Goal: Task Accomplishment & Management: Use online tool/utility

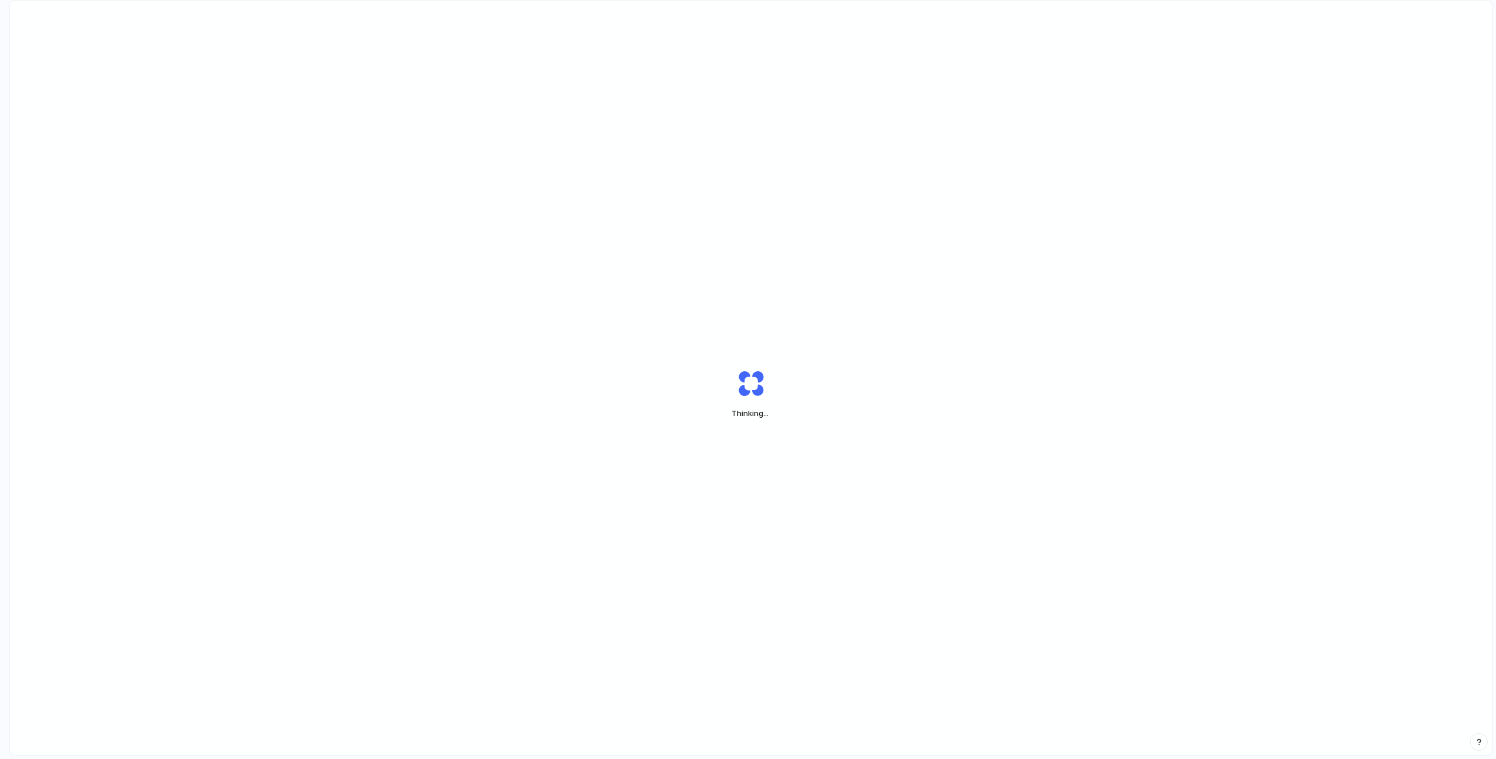
click at [372, 263] on div "Thinking ..." at bounding box center [751, 394] width 1482 height 787
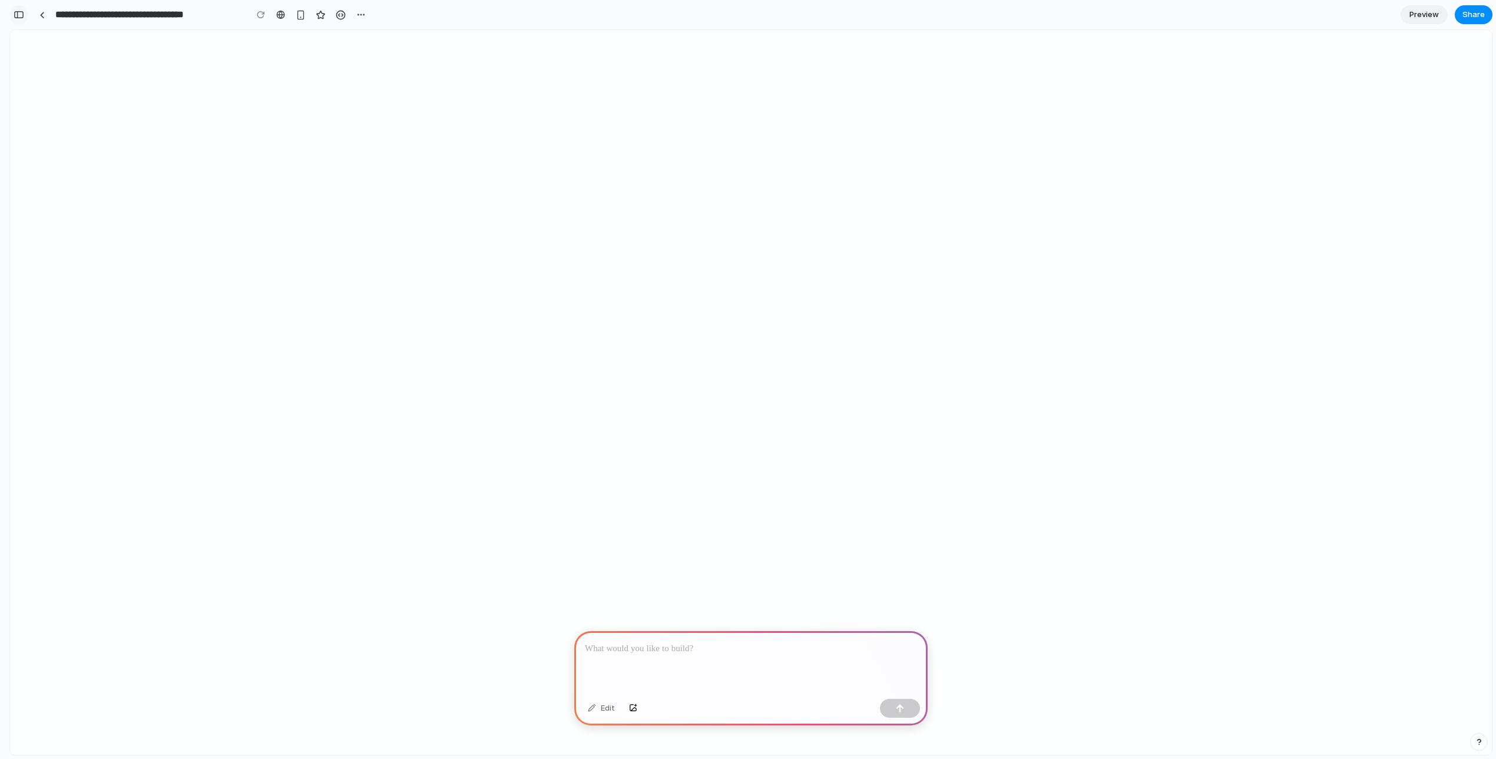
click at [21, 16] on div "button" at bounding box center [19, 15] width 11 height 8
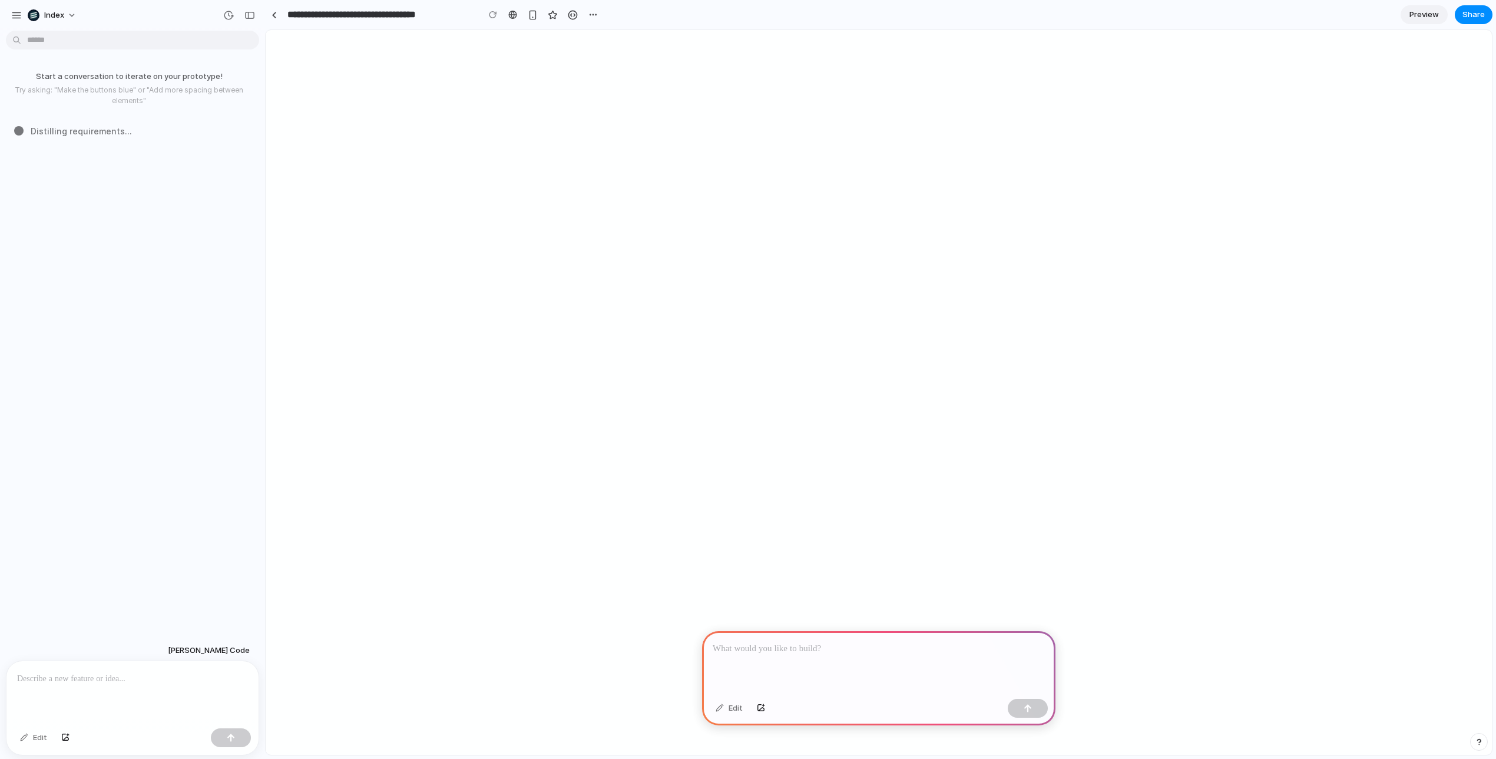
click at [78, 693] on div at bounding box center [132, 692] width 252 height 62
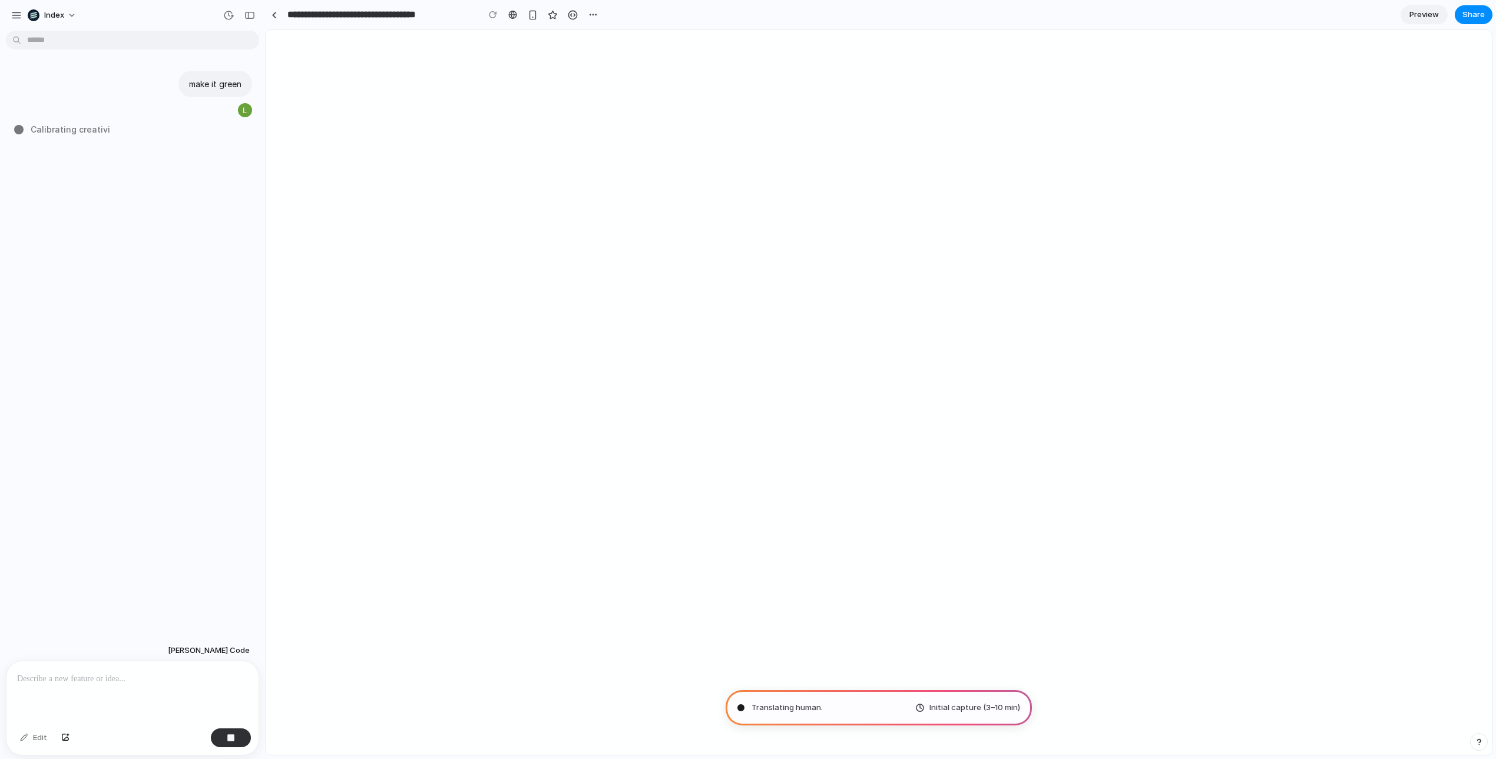
type input "**********"
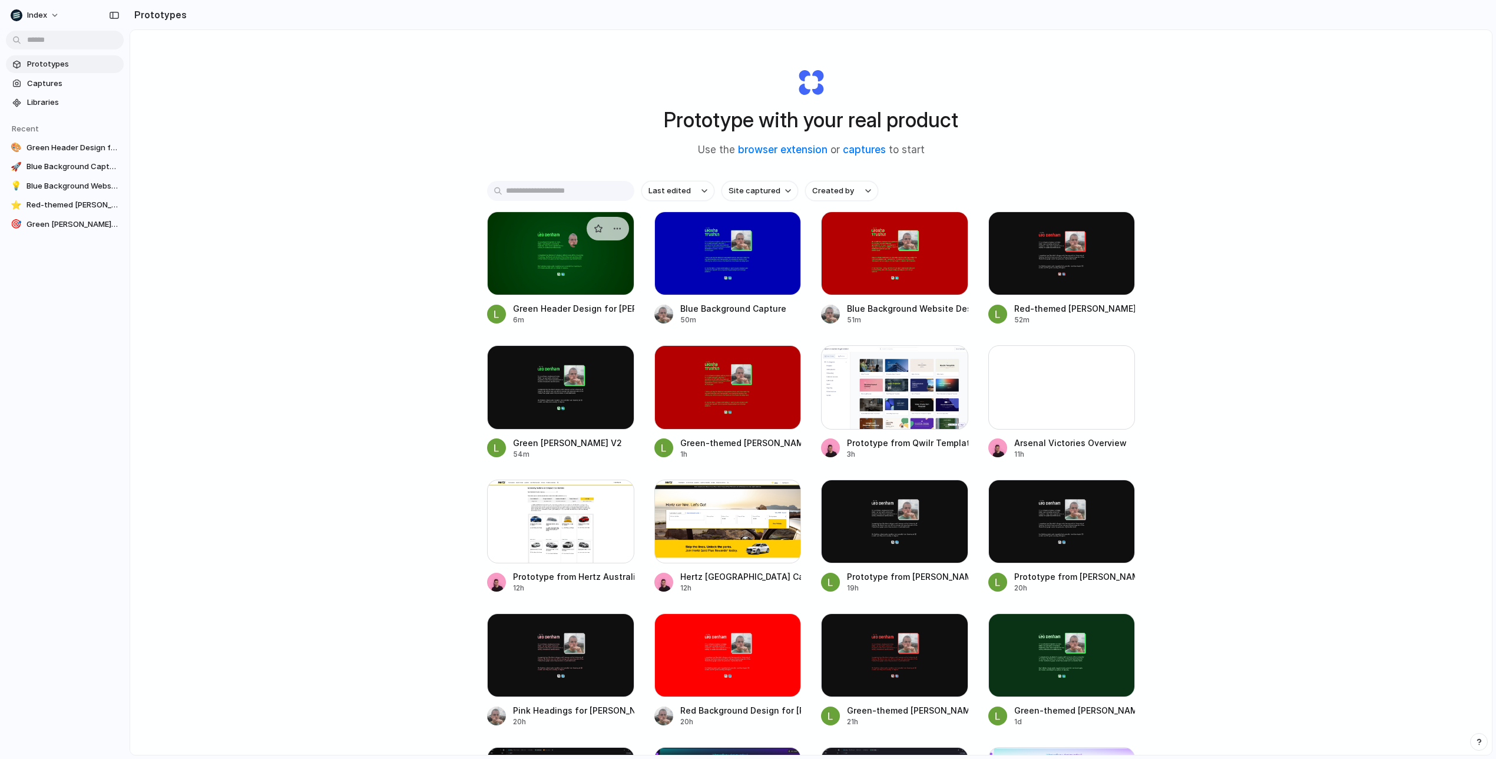
click at [532, 243] on div at bounding box center [560, 253] width 147 height 84
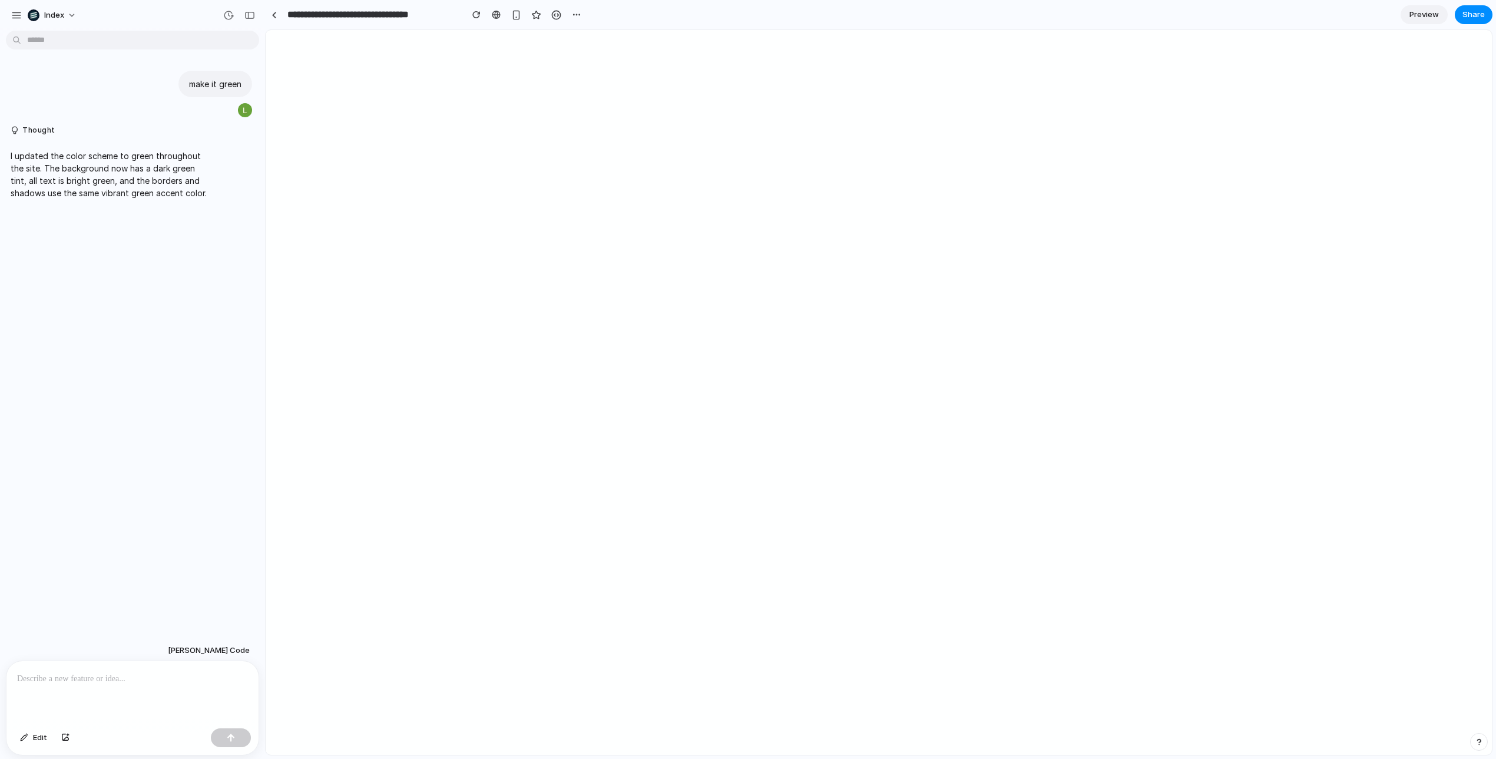
click at [122, 679] on p at bounding box center [132, 679] width 231 height 14
